Goal: Navigation & Orientation: Go to known website

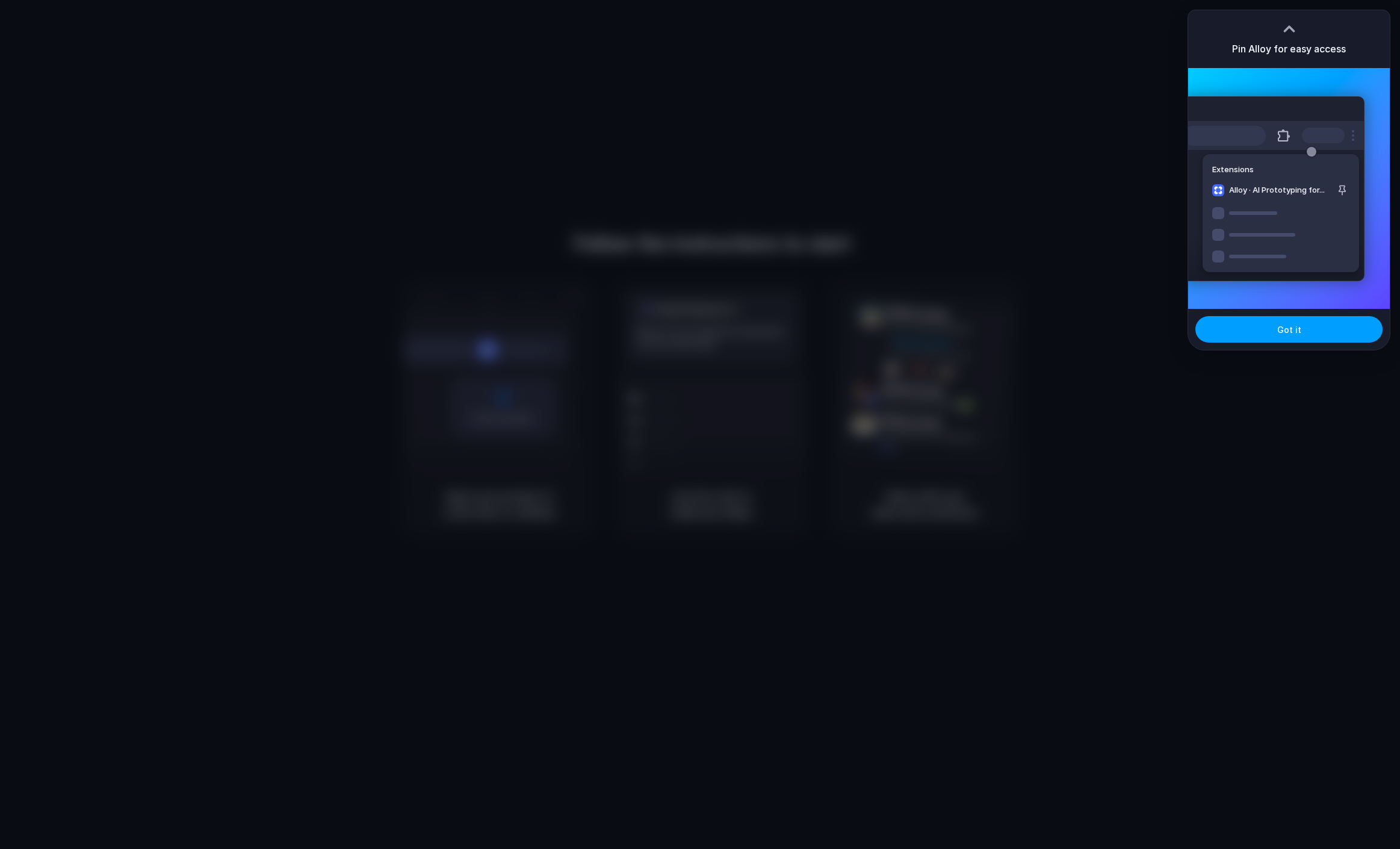
click at [1288, 331] on span "Got it" at bounding box center [1290, 329] width 24 height 13
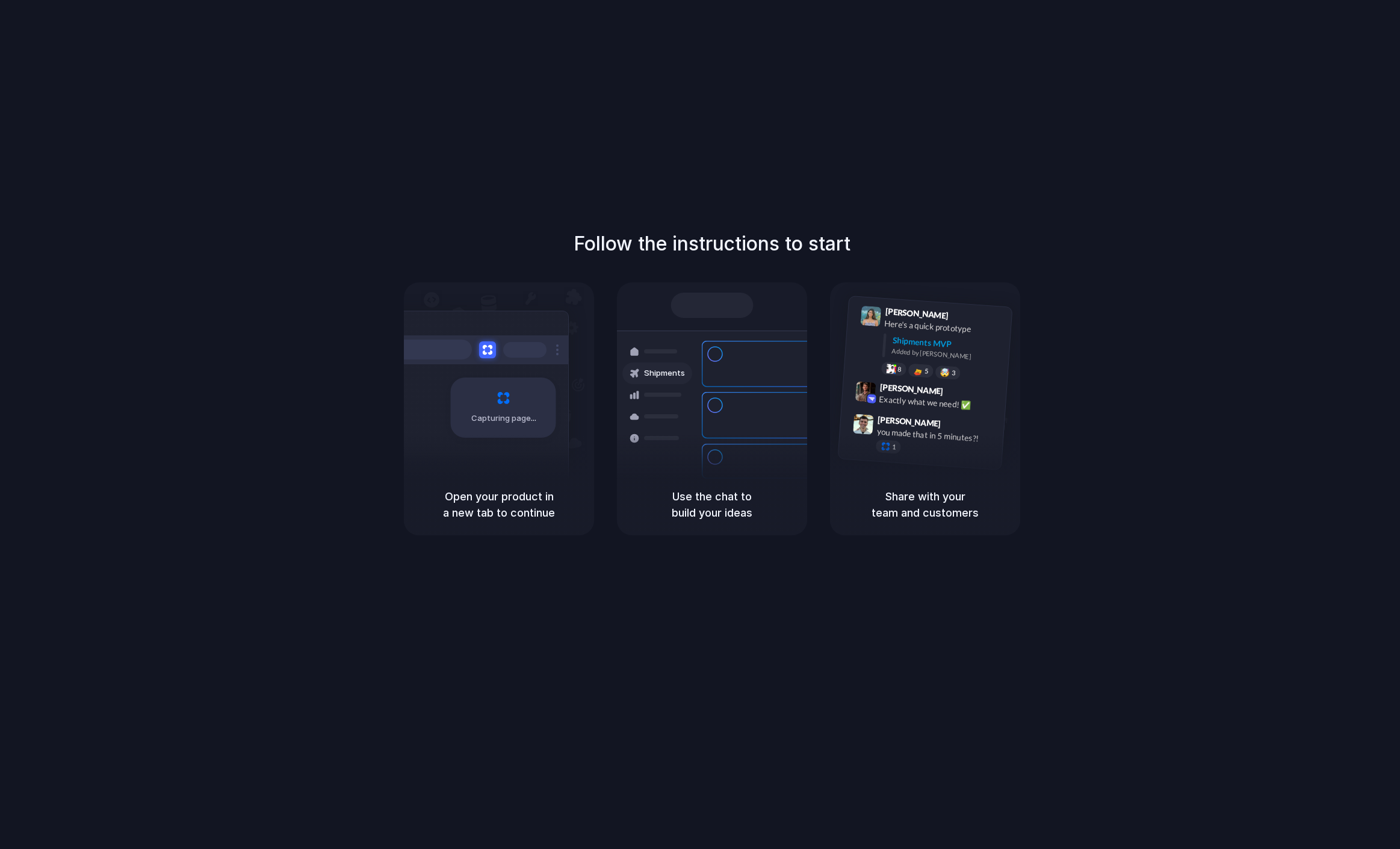
click at [482, 408] on div "Capturing page" at bounding box center [504, 408] width 105 height 61
